Goal: Find specific page/section

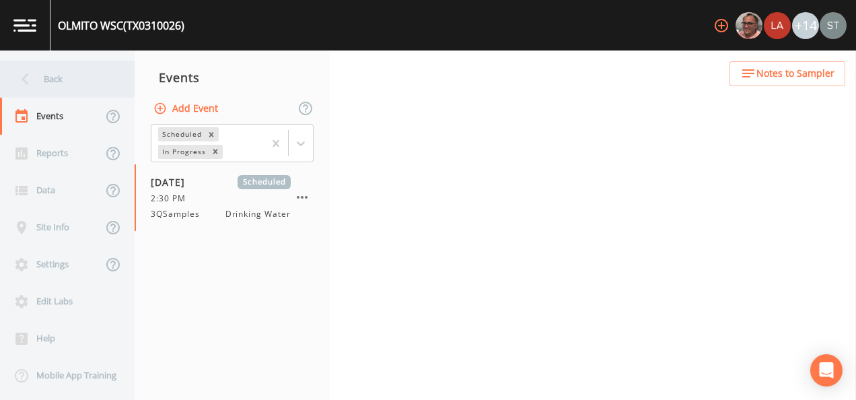
click at [59, 82] on div "Back" at bounding box center [60, 79] width 121 height 37
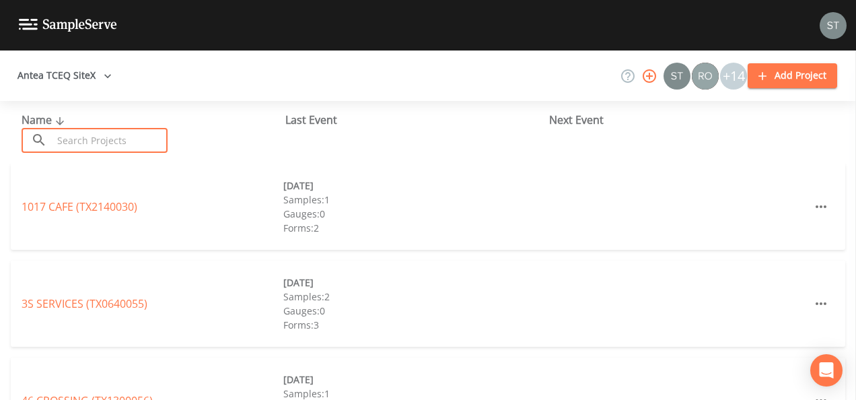
click at [81, 135] on input "text" at bounding box center [109, 140] width 115 height 25
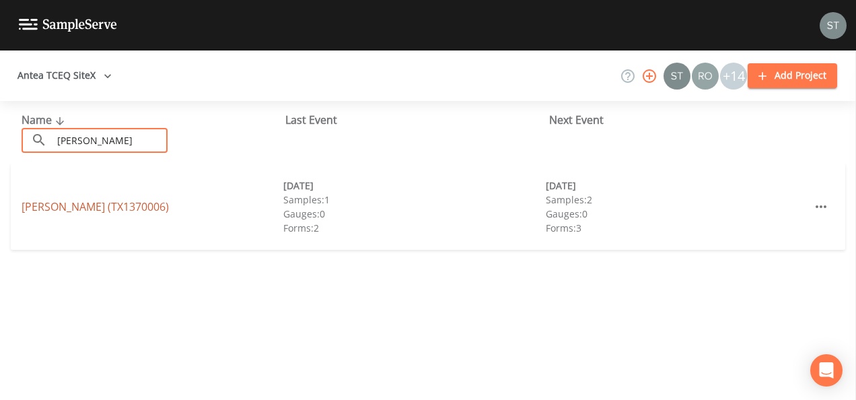
type input "[PERSON_NAME]"
click at [77, 203] on link "[PERSON_NAME] (TX1370006)" at bounding box center [95, 206] width 147 height 15
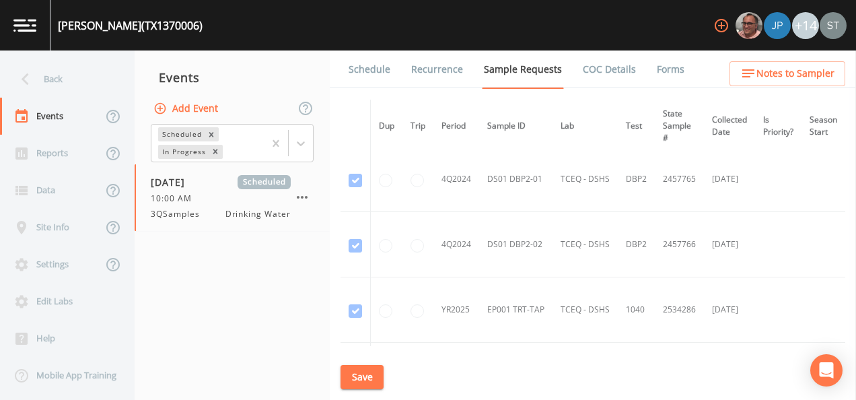
scroll to position [569, 0]
